Goal: Transaction & Acquisition: Purchase product/service

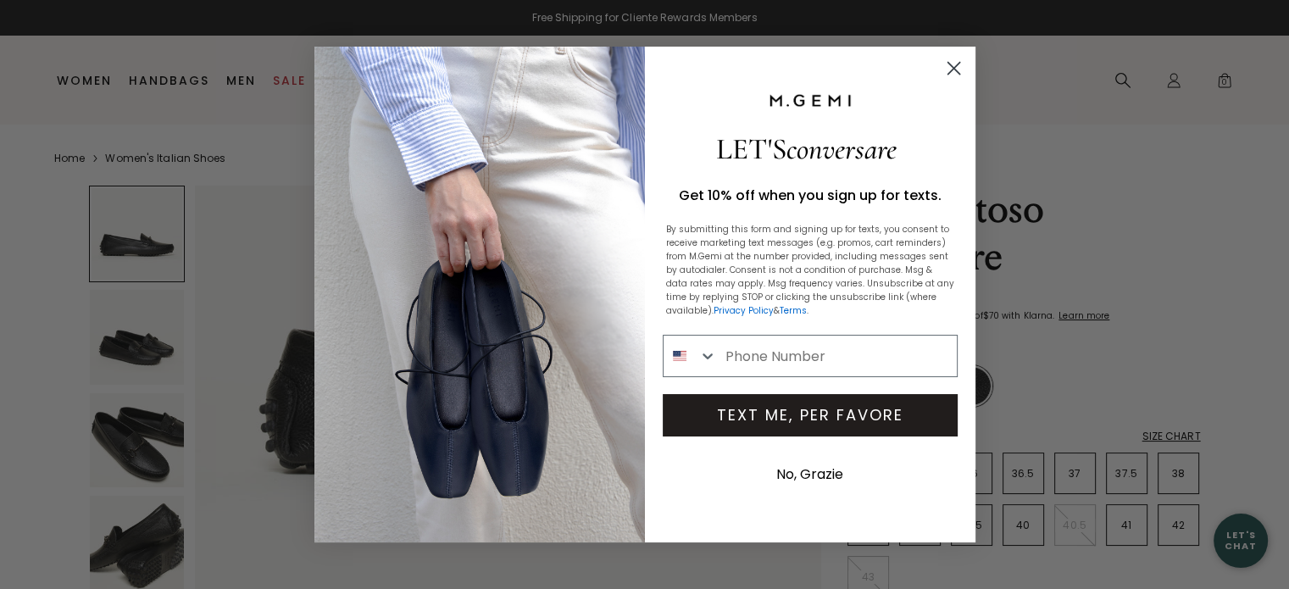
click at [140, 356] on div "Close dialog LET'S conversare Get 10% off when you sign up for texts. By submit…" at bounding box center [644, 294] width 1289 height 589
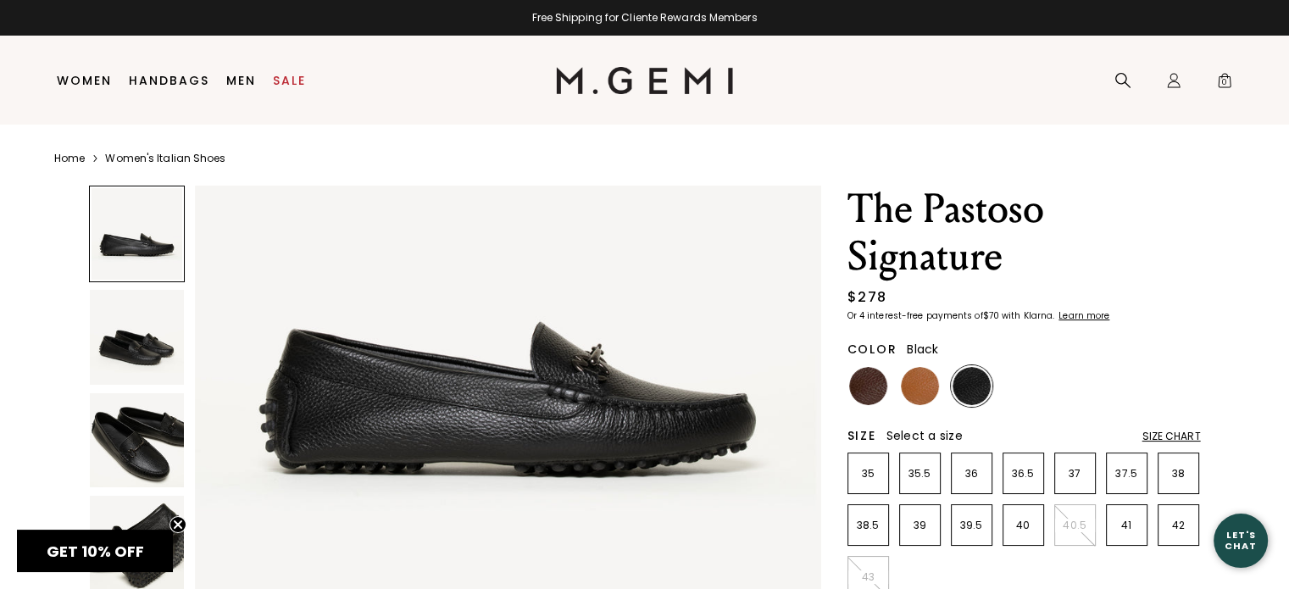
click at [140, 356] on img at bounding box center [137, 337] width 95 height 95
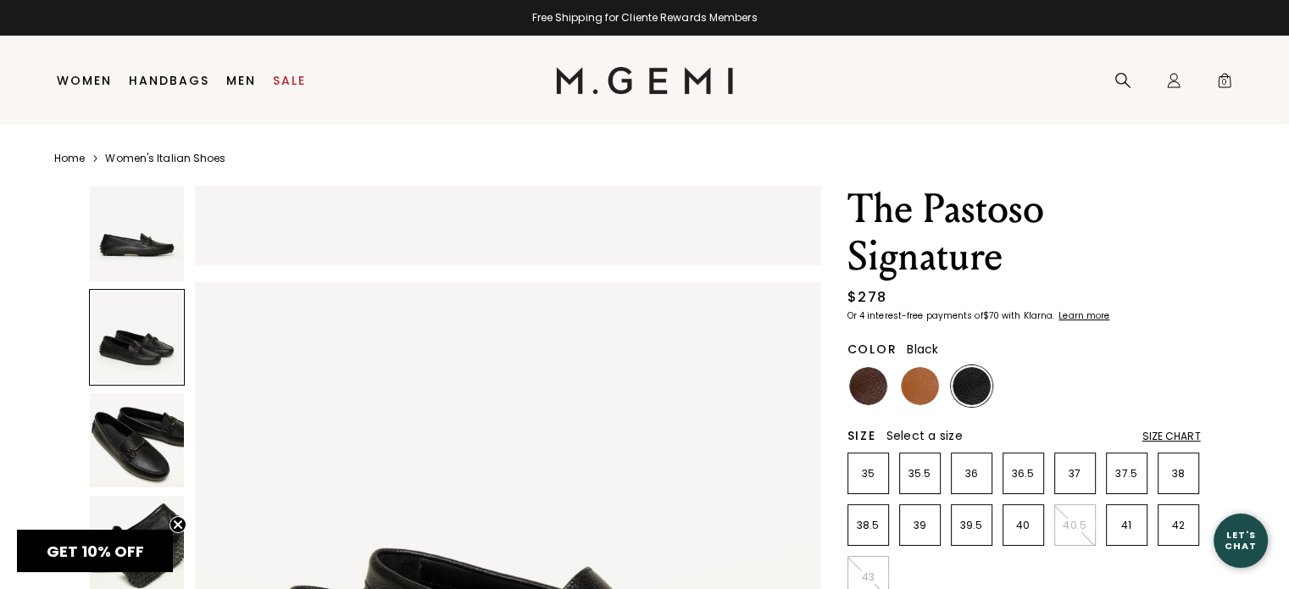
scroll to position [629, 0]
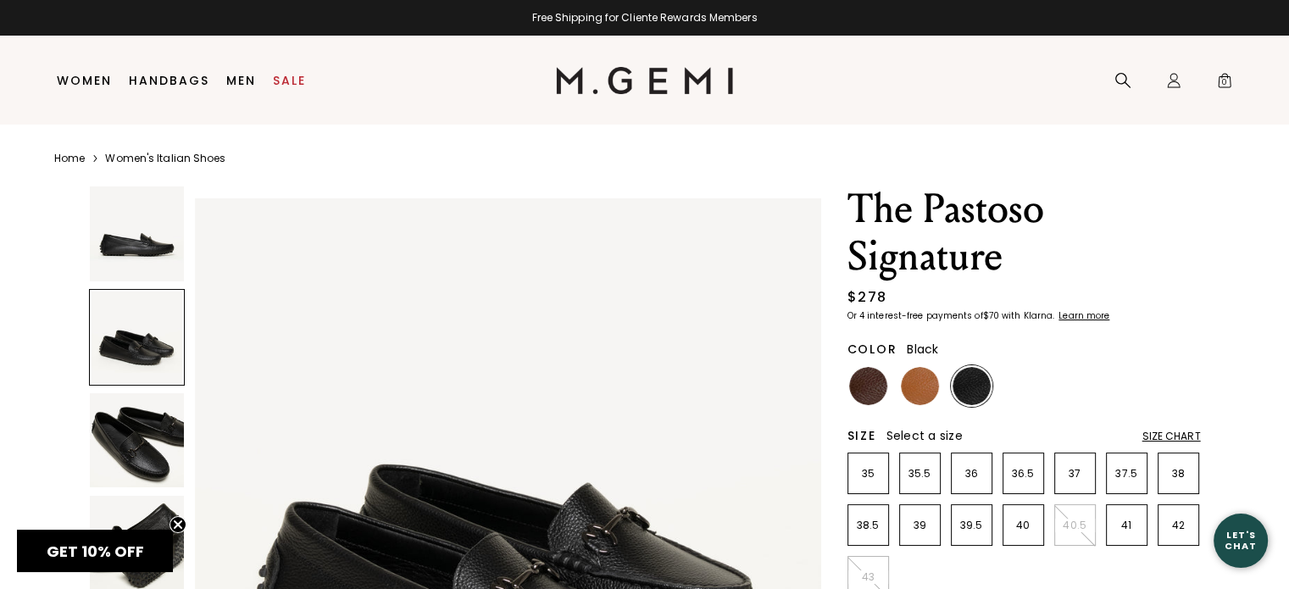
click at [158, 434] on img at bounding box center [137, 440] width 95 height 95
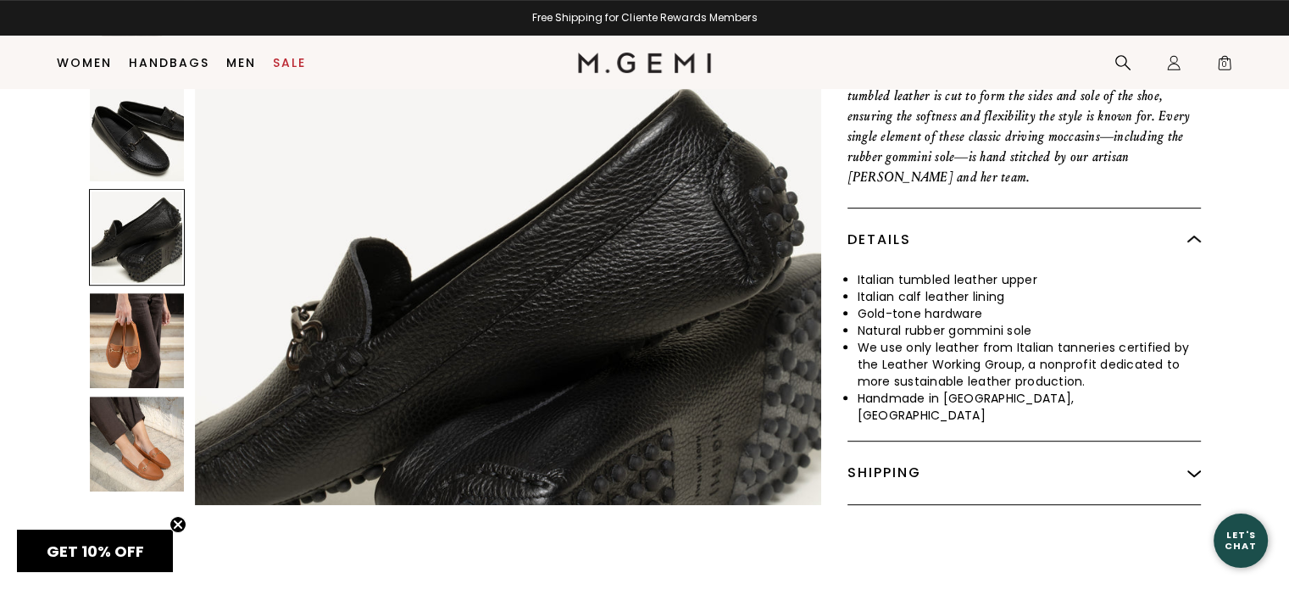
scroll to position [811, 0]
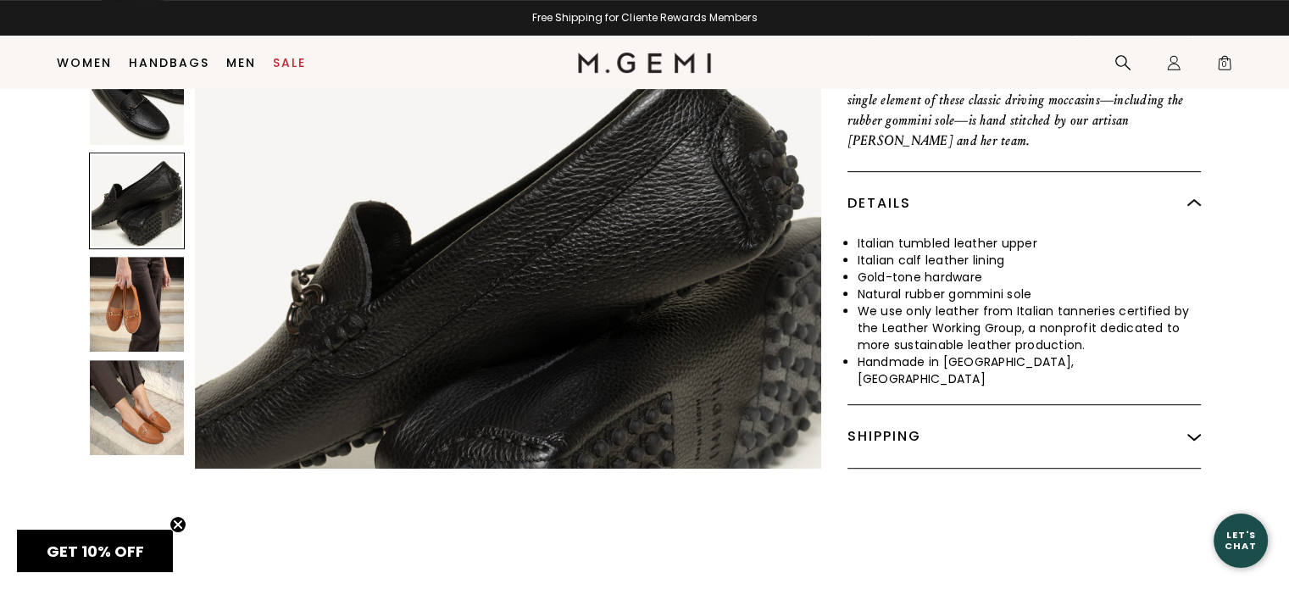
click at [139, 400] on img at bounding box center [137, 407] width 95 height 95
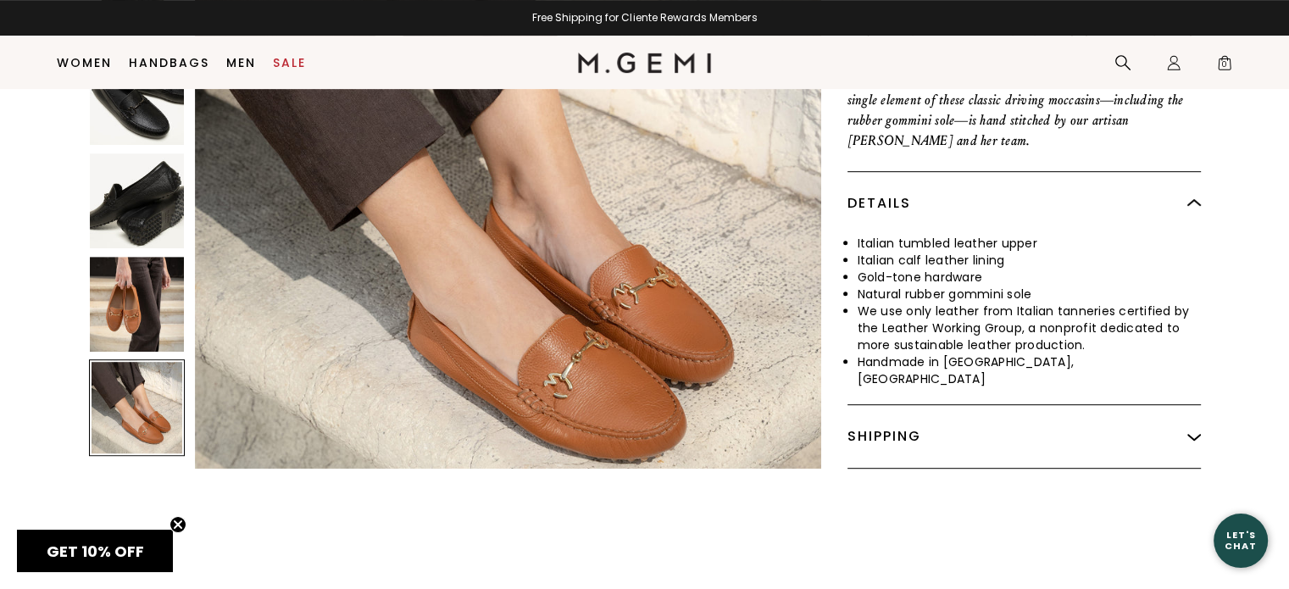
scroll to position [3147, 0]
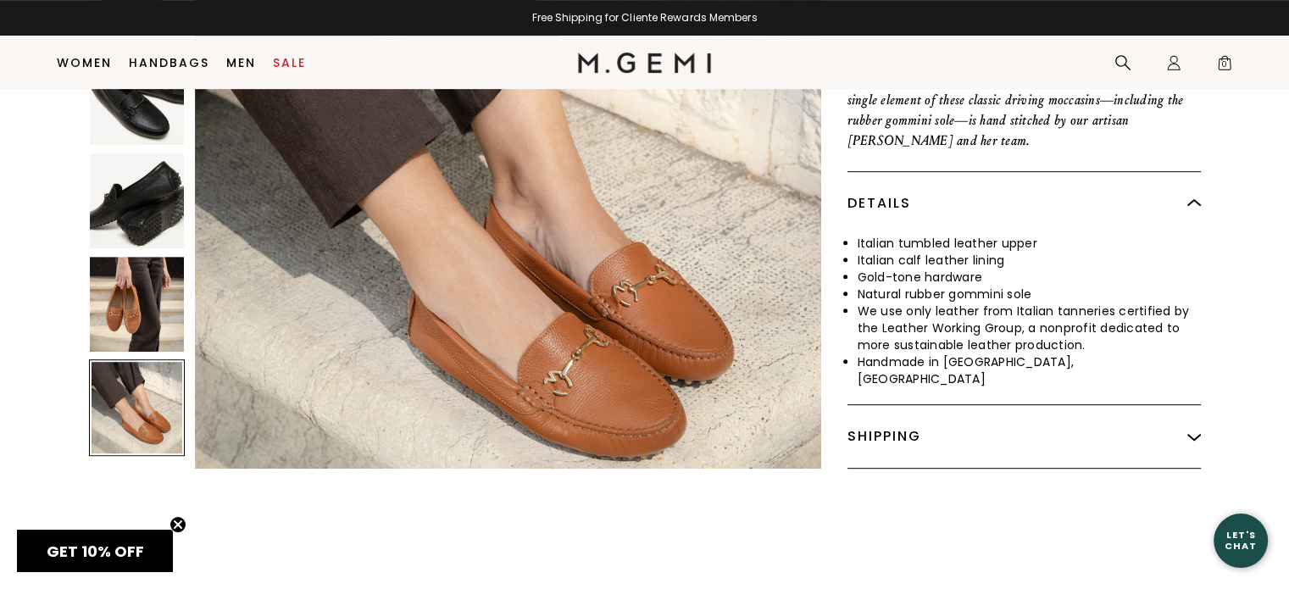
click at [132, 287] on img at bounding box center [137, 305] width 95 height 95
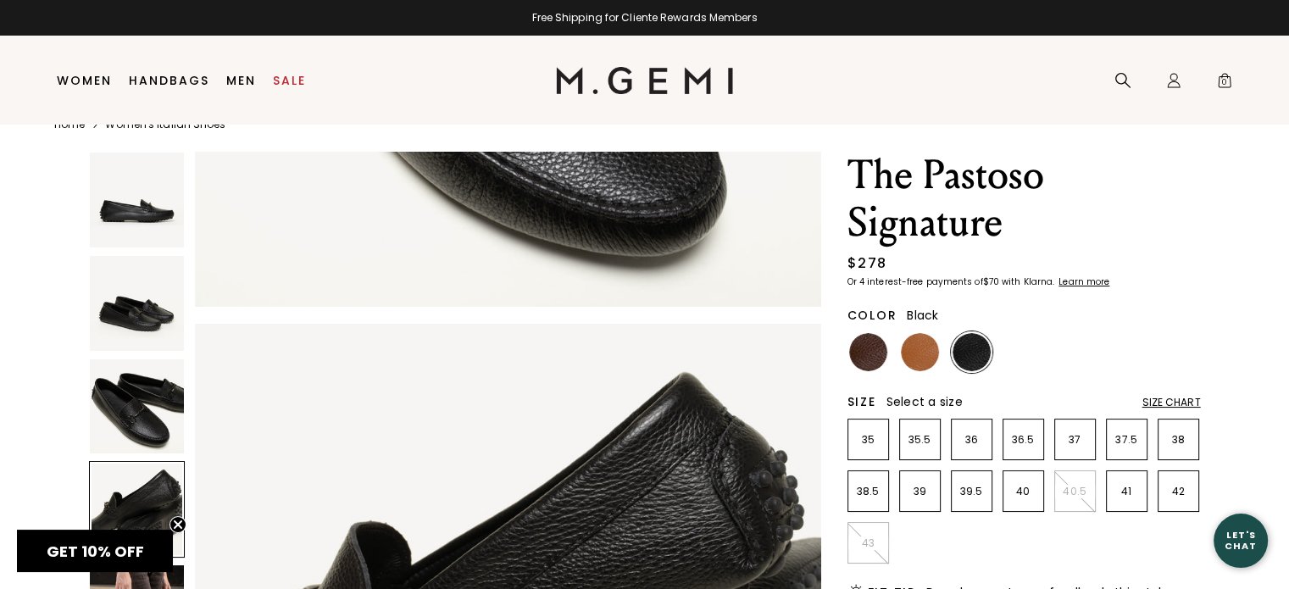
scroll to position [36, 0]
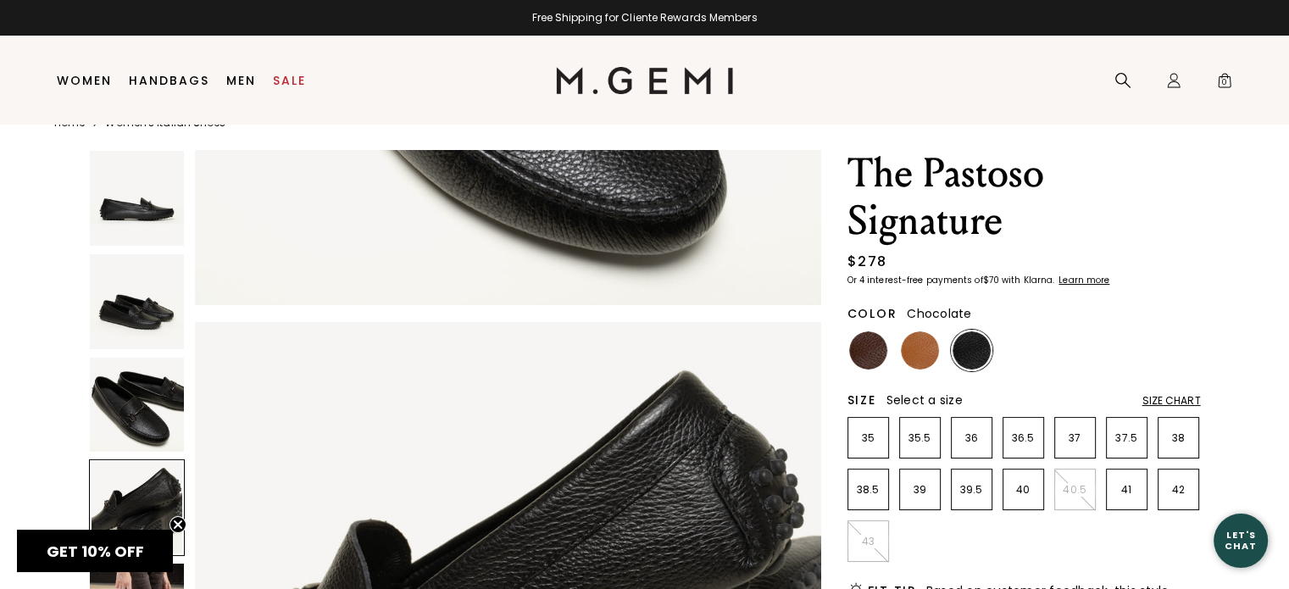
click at [860, 345] on img at bounding box center [868, 350] width 38 height 38
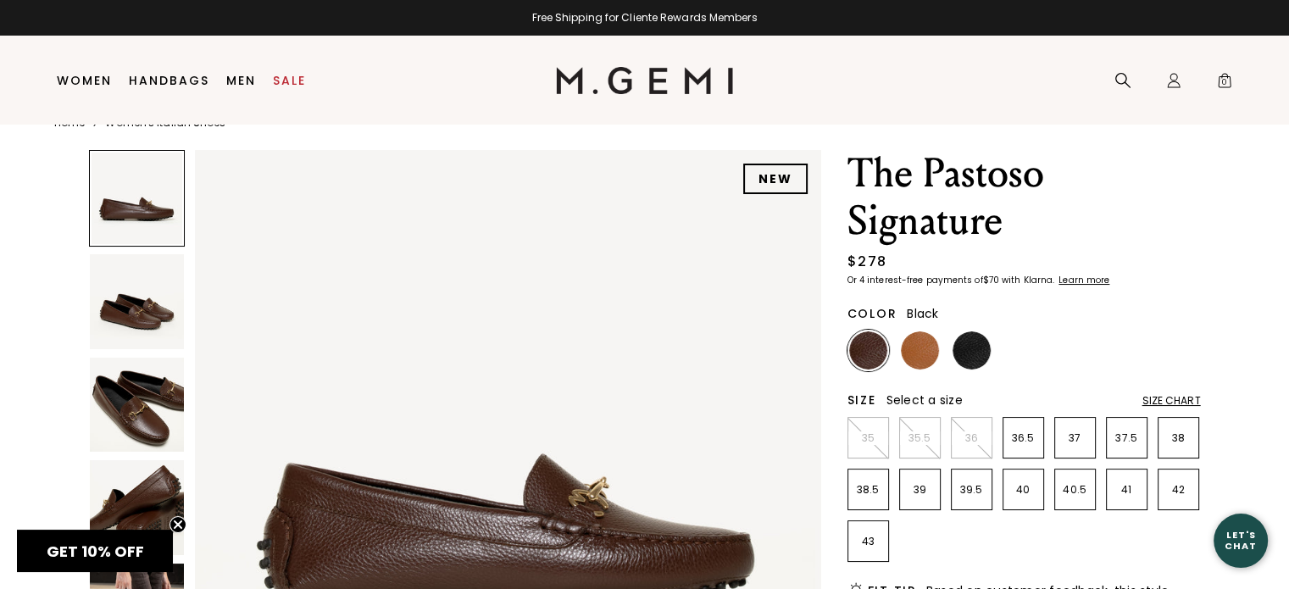
click at [959, 342] on img at bounding box center [971, 350] width 38 height 38
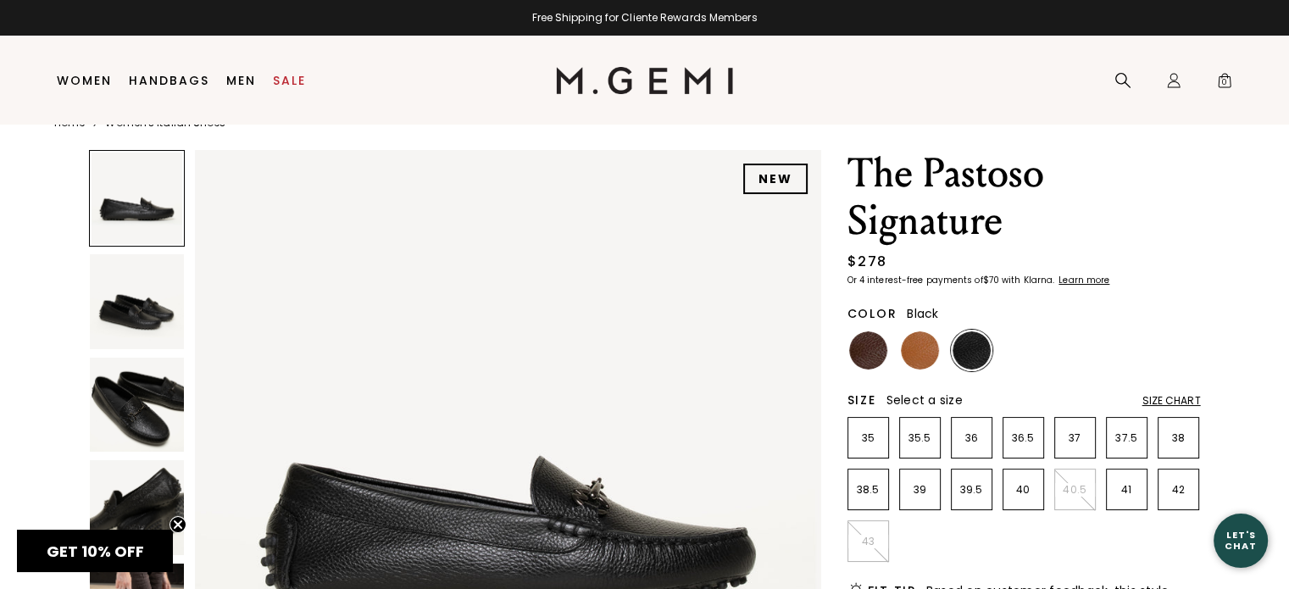
click at [136, 398] on img at bounding box center [137, 405] width 95 height 95
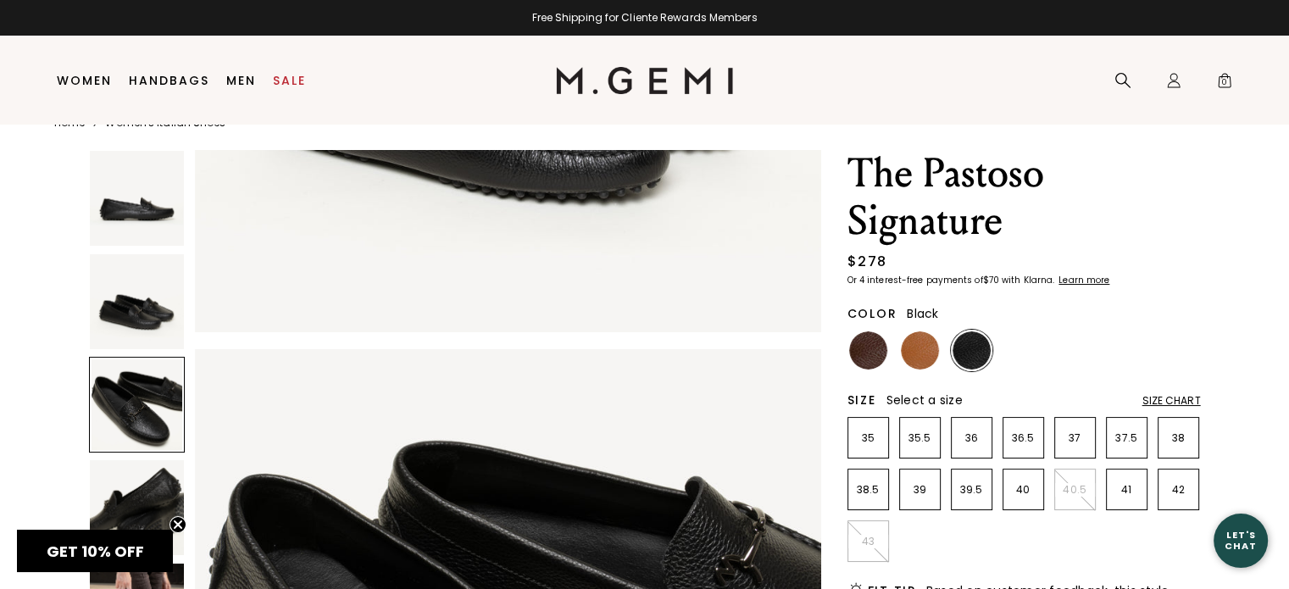
scroll to position [1259, 0]
